Goal: Task Accomplishment & Management: Use online tool/utility

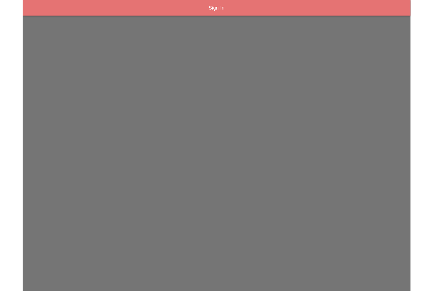
scroll to position [22, 0]
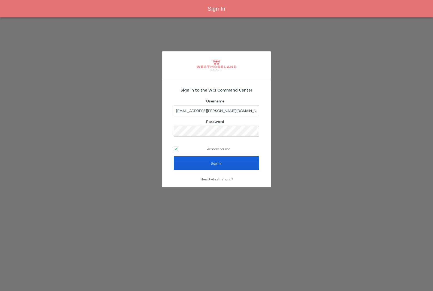
click at [241, 156] on input "Sign In" at bounding box center [216, 163] width 85 height 14
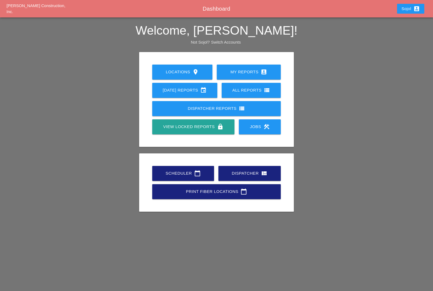
click at [180, 174] on div "Scheduler calendar_today" at bounding box center [183, 173] width 44 height 7
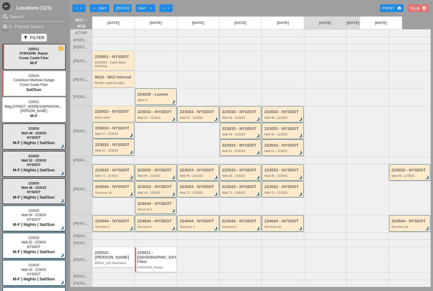
click at [379, 143] on div at bounding box center [367, 131] width 42 height 51
